Goal: Complete application form: Complete application form

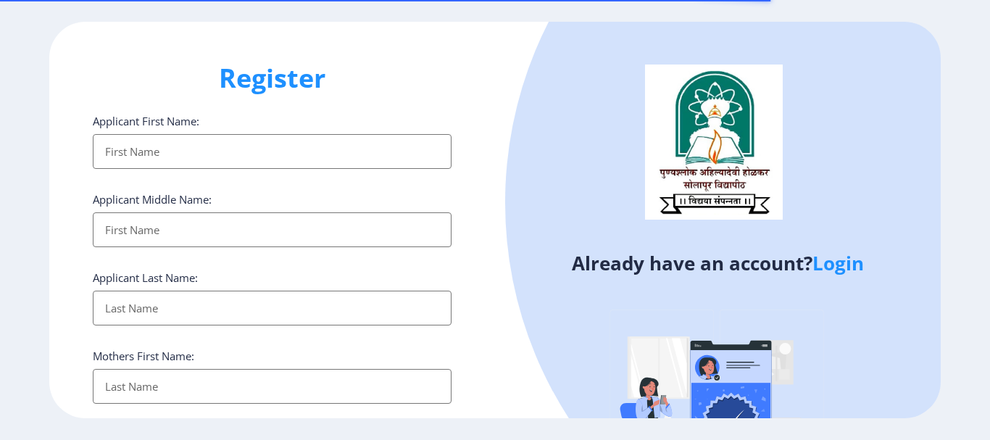
select select
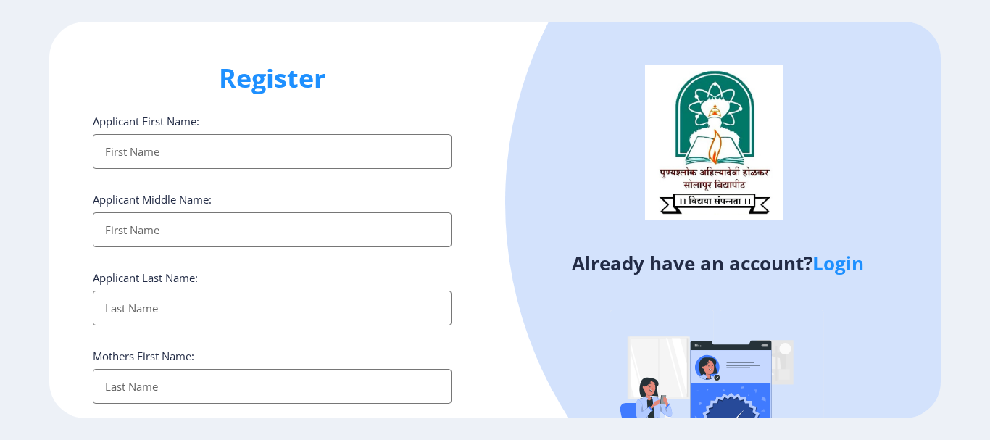
click at [829, 264] on link "Login" at bounding box center [838, 263] width 51 height 26
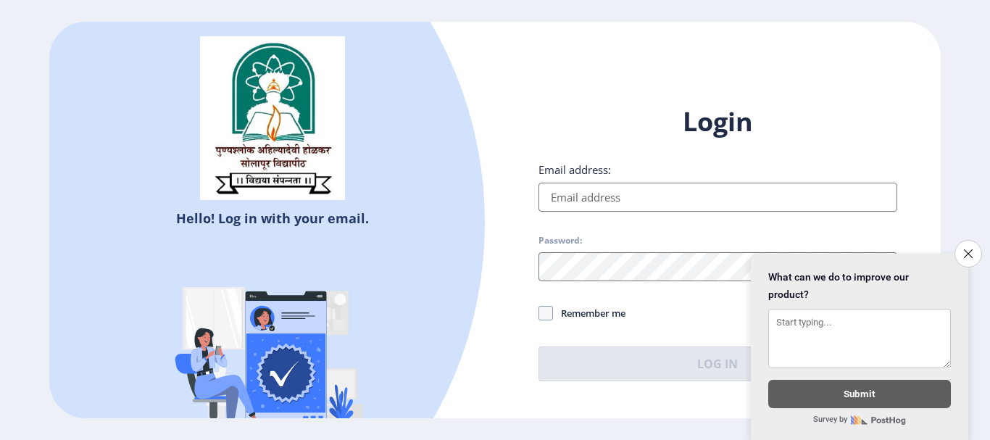
click at [614, 190] on input "Email address:" at bounding box center [718, 197] width 359 height 29
type input "[EMAIL_ADDRESS][DOMAIN_NAME]"
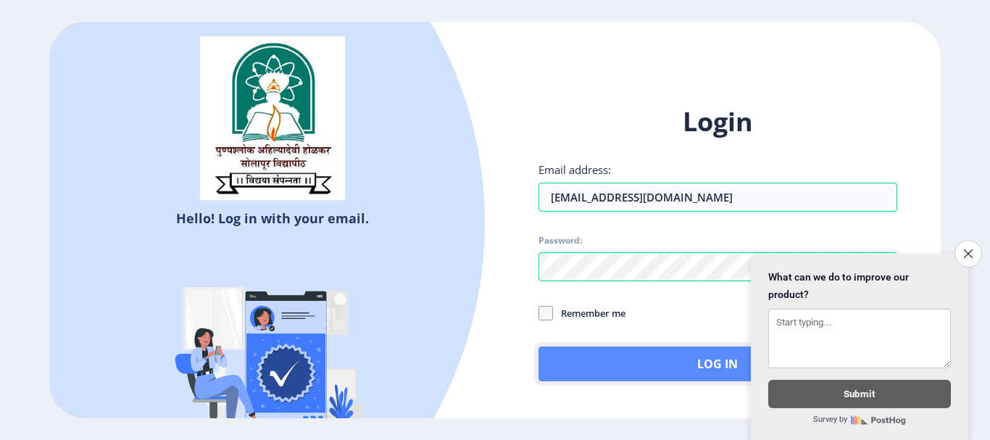
click at [620, 353] on button "Log In" at bounding box center [718, 363] width 359 height 35
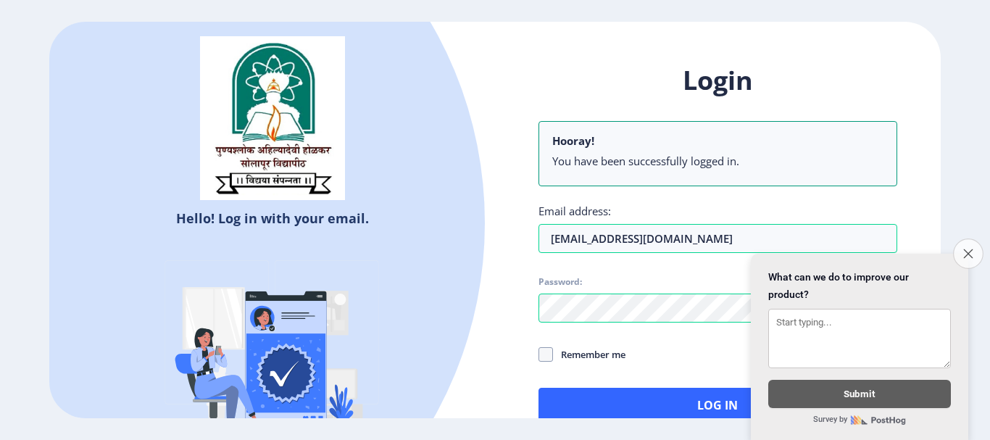
click at [969, 249] on icon "Close survey" at bounding box center [967, 253] width 9 height 9
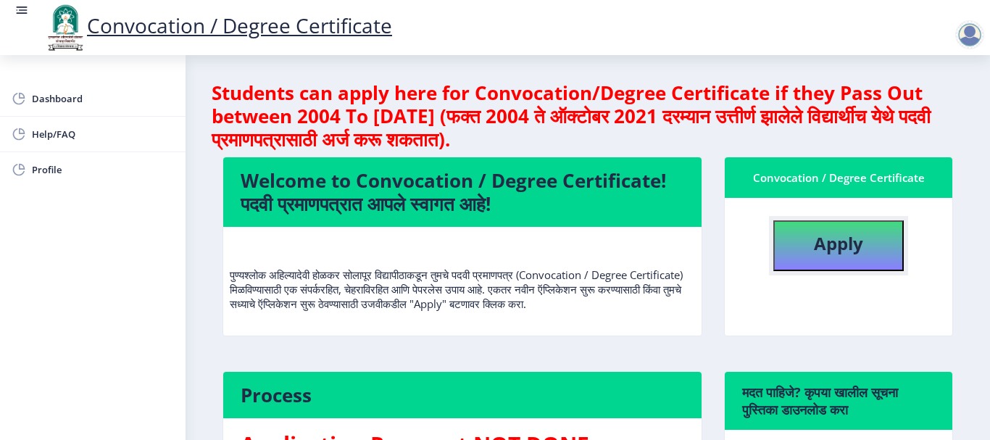
click at [815, 252] on b "Apply" at bounding box center [838, 243] width 49 height 24
select select
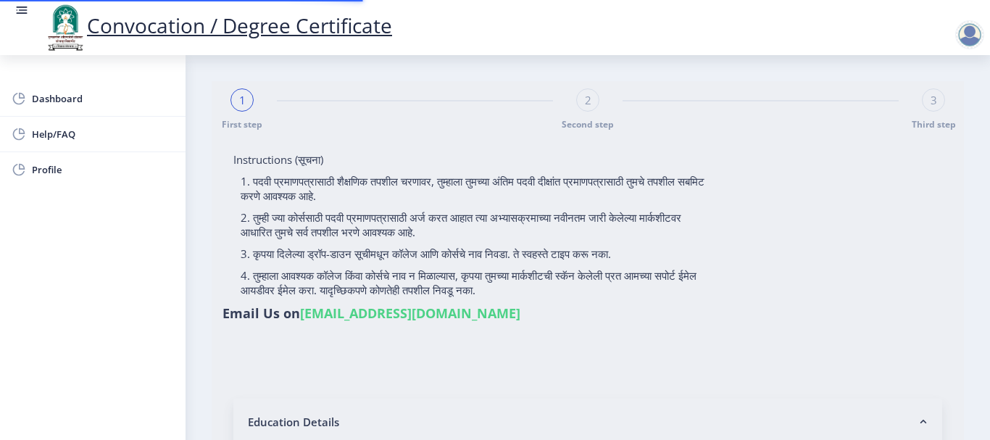
type input "Kulkarni [PERSON_NAME]"
type input "Jyoti"
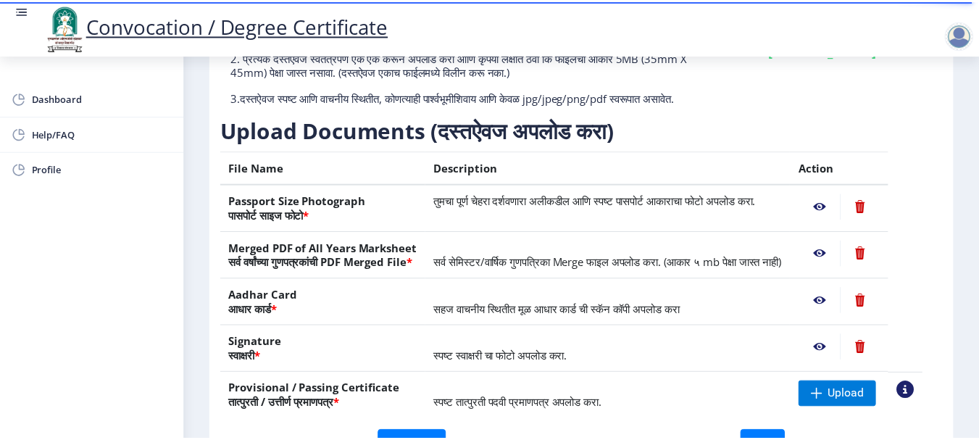
scroll to position [217, 0]
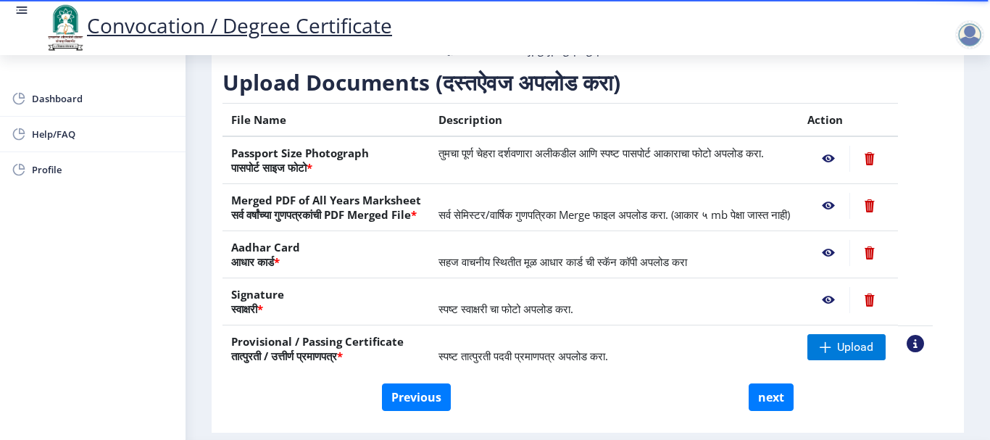
click at [843, 172] on nb-action at bounding box center [828, 159] width 42 height 26
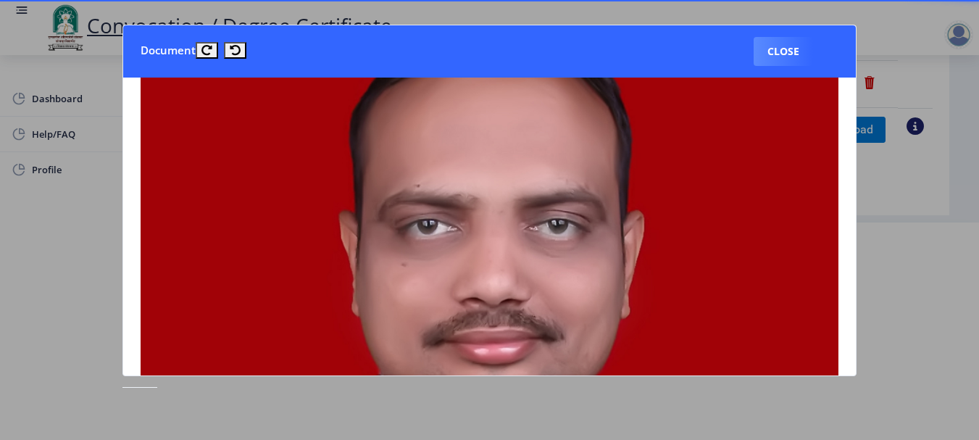
scroll to position [145, 0]
click at [760, 63] on button "Close" at bounding box center [783, 51] width 59 height 29
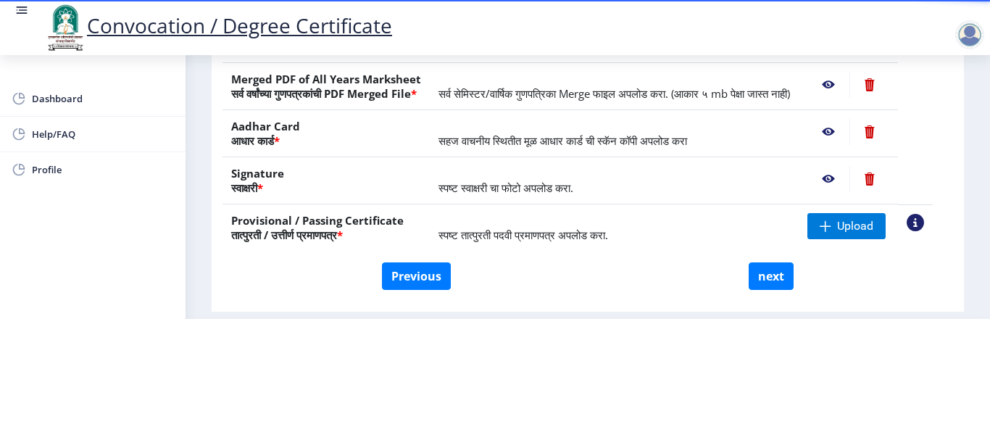
scroll to position [0, 0]
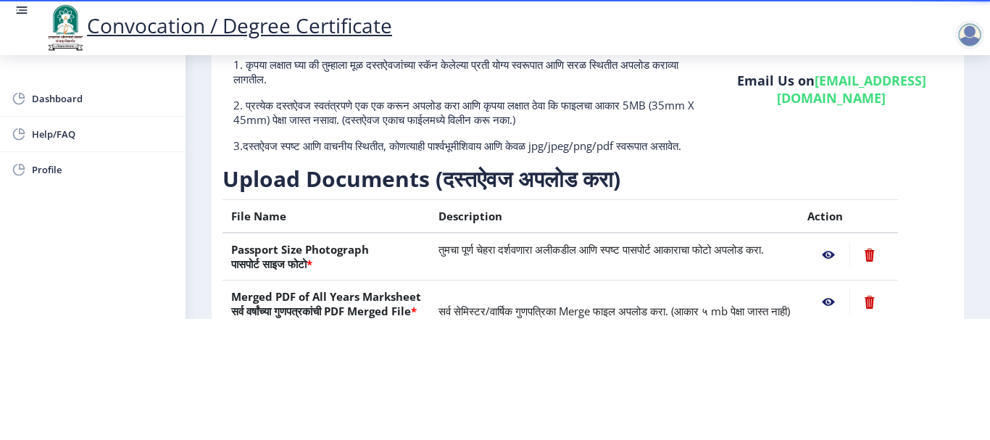
click at [978, 36] on div at bounding box center [969, 34] width 29 height 29
click at [923, 116] on span "Log out" at bounding box center [932, 112] width 93 height 17
